Goal: Transaction & Acquisition: Purchase product/service

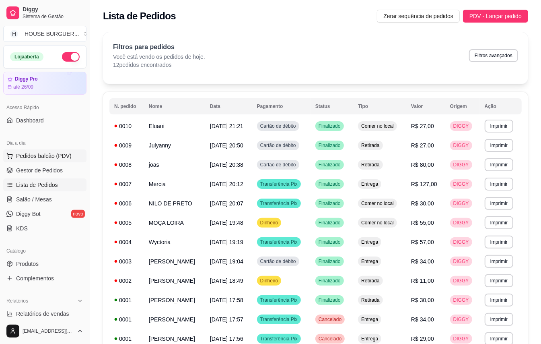
drag, startPoint x: 0, startPoint y: 0, endPoint x: 20, endPoint y: 152, distance: 153.5
click at [20, 152] on span "Pedidos balcão (PDV)" at bounding box center [44, 156] width 56 height 8
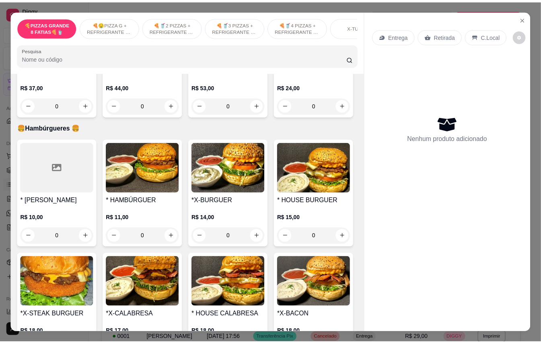
scroll to position [859, 0]
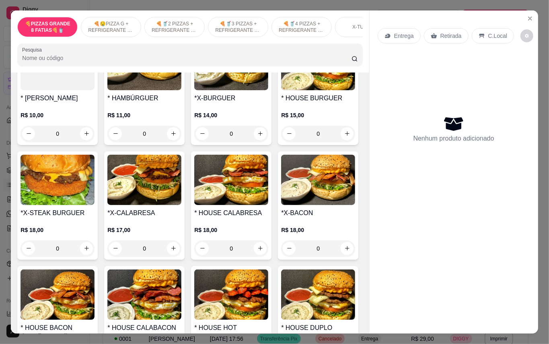
click at [258, 142] on div "0" at bounding box center [231, 134] width 74 height 16
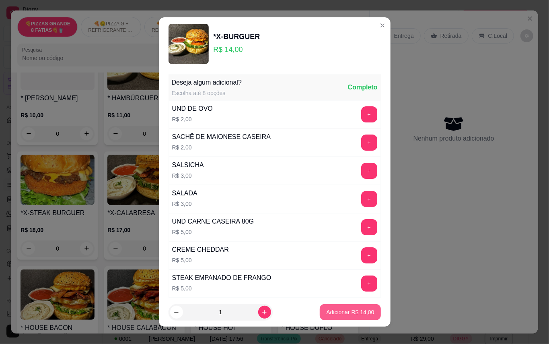
click at [342, 312] on p "Adicionar R$ 14,00" at bounding box center [350, 312] width 48 height 8
type input "1"
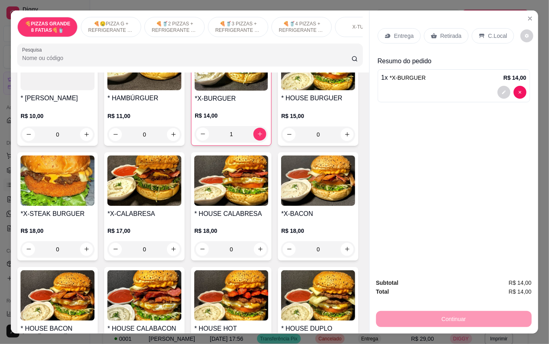
click at [435, 31] on div "Retirada" at bounding box center [446, 35] width 45 height 15
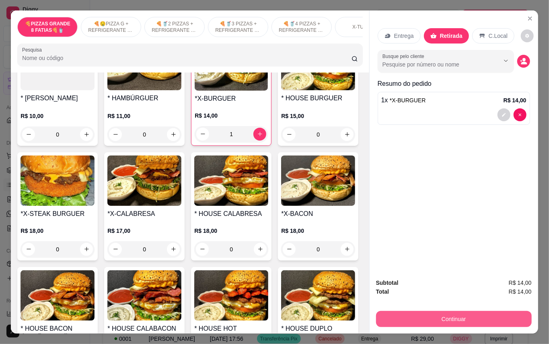
click at [434, 313] on button "Continuar" at bounding box center [454, 319] width 156 height 16
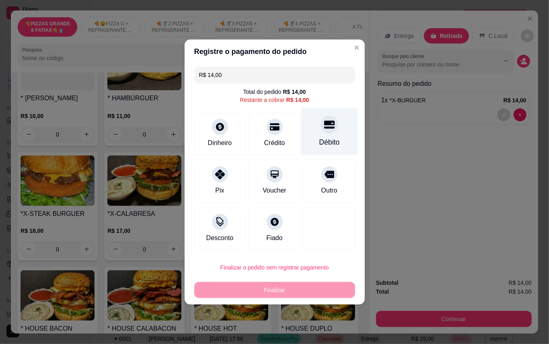
click at [328, 134] on div "Débito" at bounding box center [329, 131] width 57 height 47
type input "R$ 0,00"
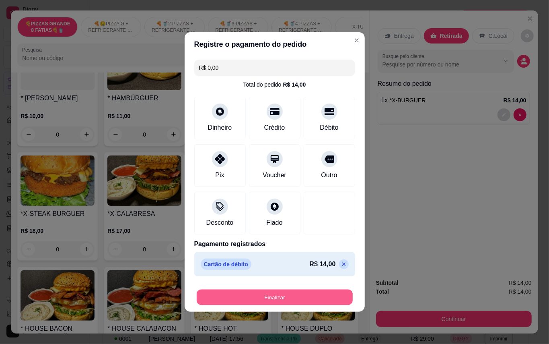
click at [231, 298] on button "Finalizar" at bounding box center [275, 297] width 156 height 16
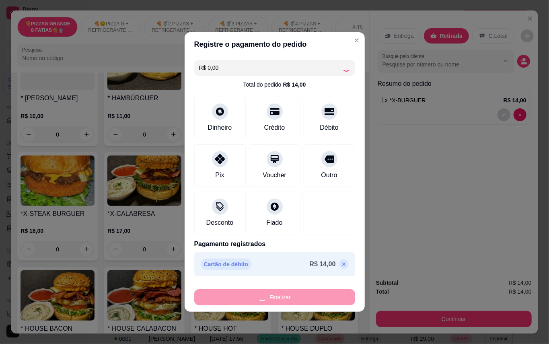
type input "0"
type input "-R$ 14,00"
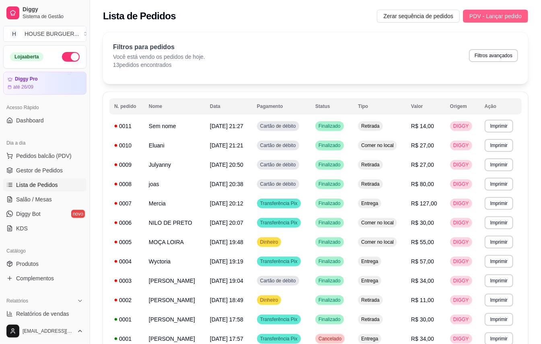
click at [489, 17] on span "PDV - Lançar pedido" at bounding box center [496, 16] width 52 height 9
